Goal: Task Accomplishment & Management: Complete application form

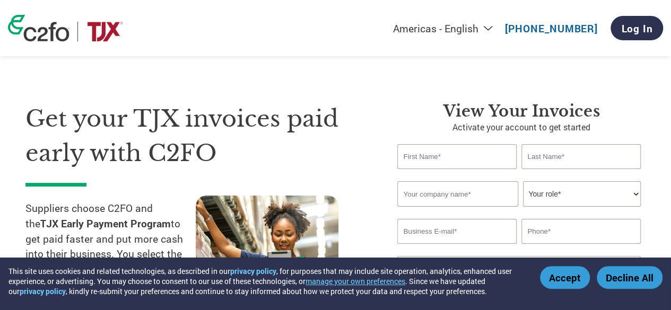
click at [461, 156] on input "text" at bounding box center [456, 156] width 119 height 25
type input "ADITYA"
click at [550, 152] on input "text" at bounding box center [580, 156] width 119 height 25
type input "GOPAL"
click at [488, 198] on input "text" at bounding box center [457, 193] width 120 height 25
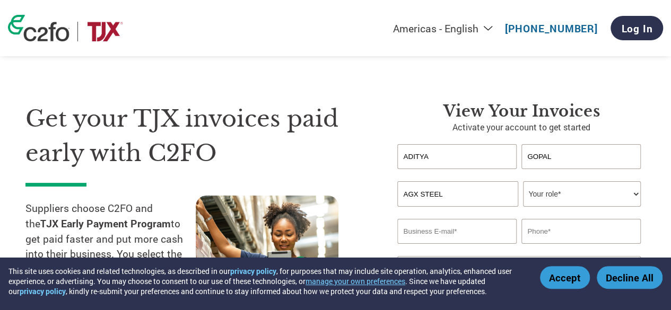
type input "AGX STEEL"
click at [549, 198] on select "Your role* CFO Controller Credit Manager Finance Director Treasurer CEO Preside…" at bounding box center [581, 193] width 117 height 25
select select "OFFICE_MANAGER"
click at [523, 182] on select "Your role* CFO Controller Credit Manager Finance Director Treasurer CEO Preside…" at bounding box center [581, 193] width 117 height 25
click at [447, 235] on input "email" at bounding box center [456, 231] width 119 height 25
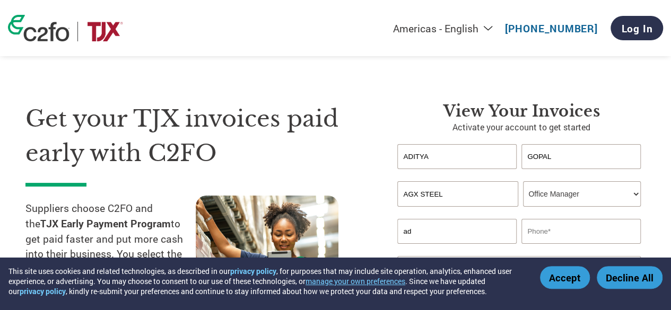
type input "a"
type input "[EMAIL_ADDRESS][DOMAIN_NAME]"
click at [593, 235] on input "text" at bounding box center [580, 231] width 119 height 25
type input "9958336564"
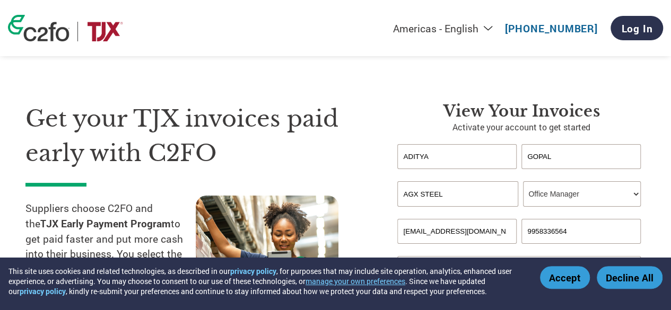
click at [361, 134] on h1 "Get your TJX invoices paid early with C2FO" at bounding box center [195, 136] width 340 height 68
click at [378, 283] on button "manage your own preferences" at bounding box center [355, 281] width 100 height 10
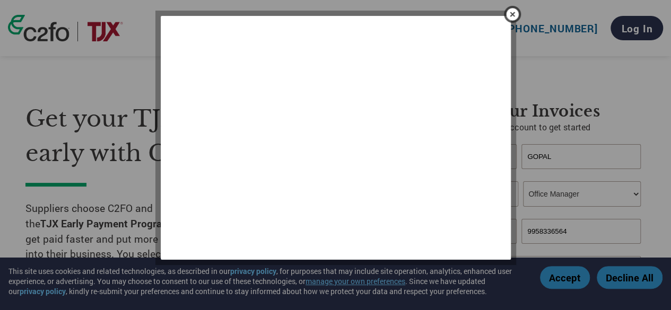
click at [514, 7] on img "close" at bounding box center [512, 14] width 18 height 18
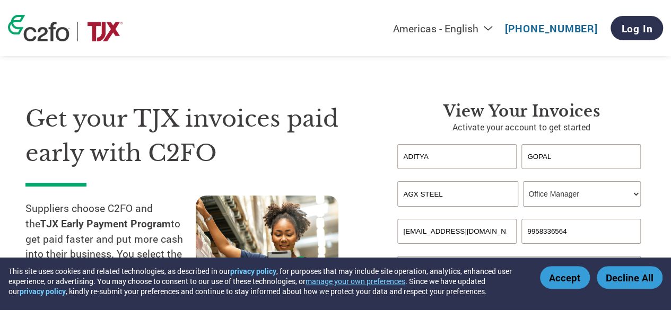
click at [561, 272] on button "Accept" at bounding box center [565, 277] width 50 height 23
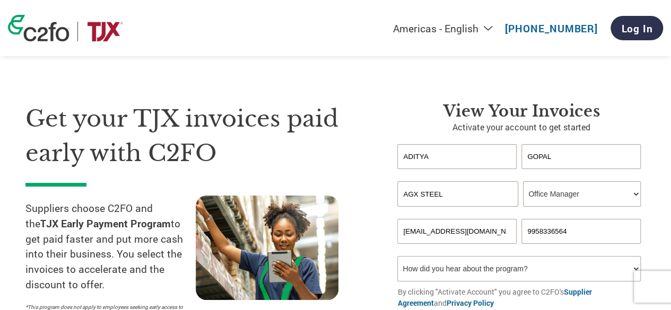
click at [537, 266] on select "How did you hear about the program? Received a letter Email Social Media Online…" at bounding box center [518, 268] width 243 height 25
select select "Email"
click at [397, 258] on select "How did you hear about the program? Received a letter Email Social Media Online…" at bounding box center [518, 268] width 243 height 25
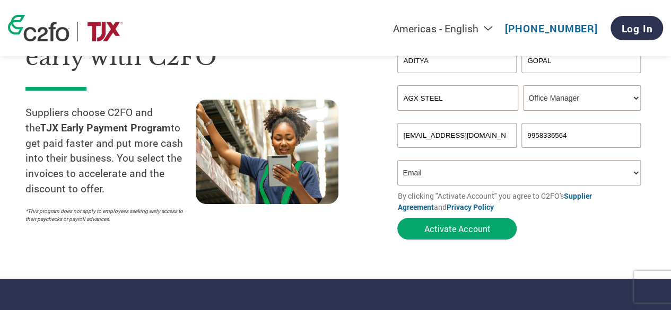
scroll to position [97, 0]
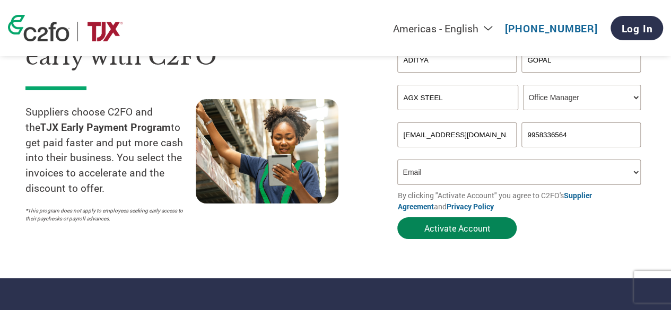
click at [441, 227] on button "Activate Account" at bounding box center [456, 228] width 119 height 22
click at [454, 232] on button "Activate Account" at bounding box center [456, 228] width 119 height 22
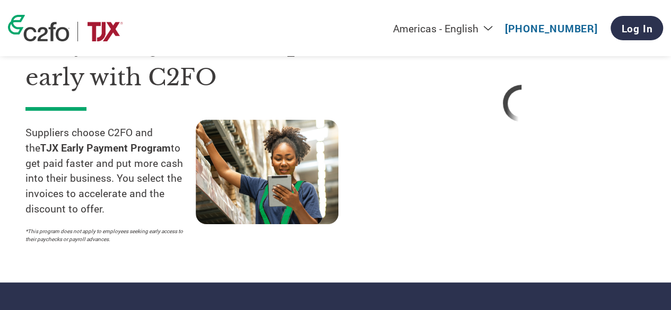
scroll to position [76, 0]
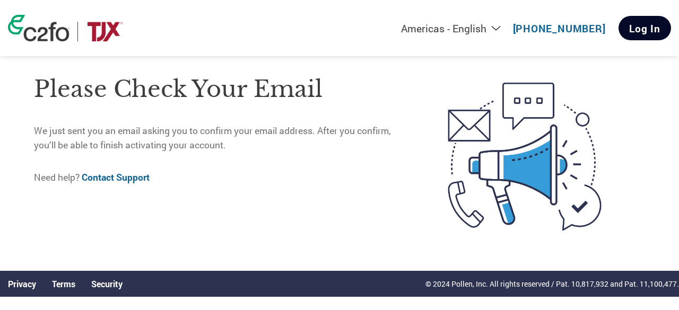
click at [638, 34] on link "Log In" at bounding box center [644, 28] width 52 height 24
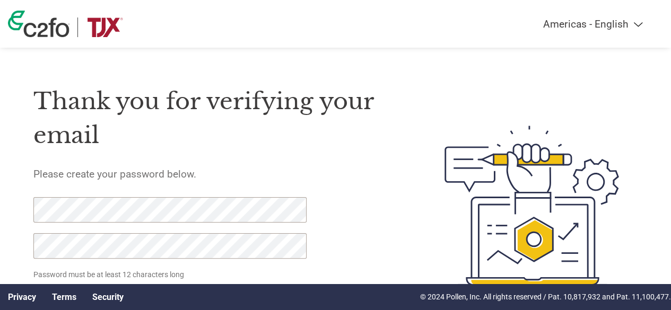
scroll to position [58, 0]
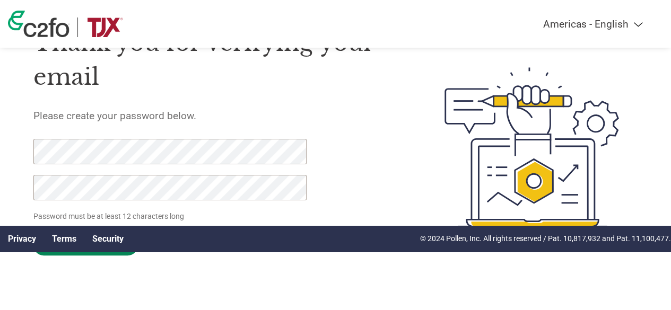
click at [88, 253] on input "Set Password" at bounding box center [85, 245] width 104 height 21
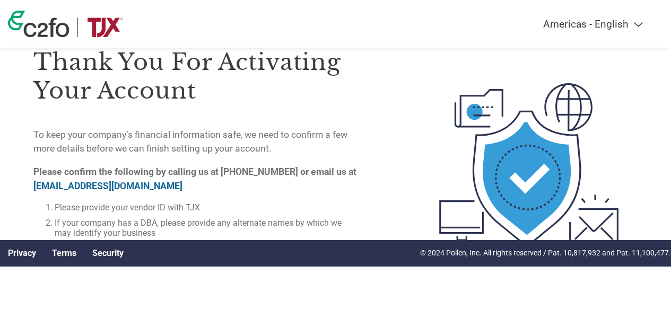
scroll to position [45, 0]
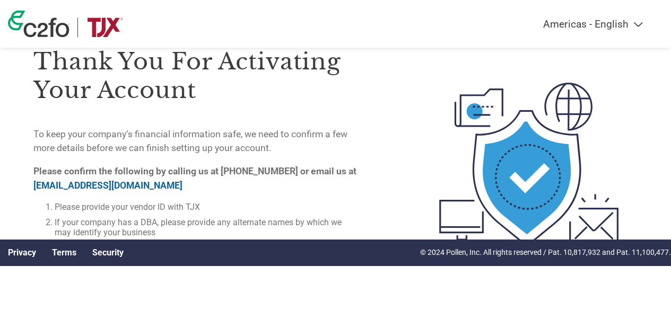
click at [89, 182] on link "on-boarding@c2fo.com" at bounding box center [107, 185] width 149 height 11
click at [111, 183] on link "on-boarding@c2fo.com" at bounding box center [107, 185] width 149 height 11
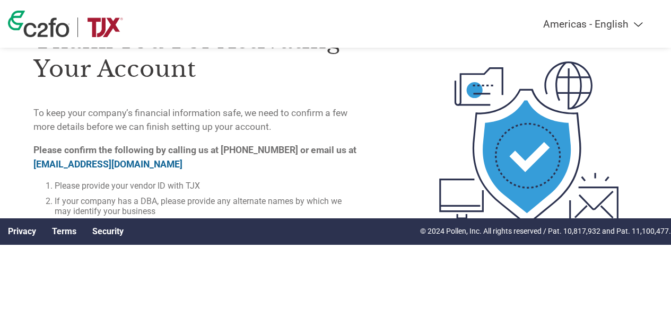
scroll to position [0, 0]
